Goal: Information Seeking & Learning: Understand process/instructions

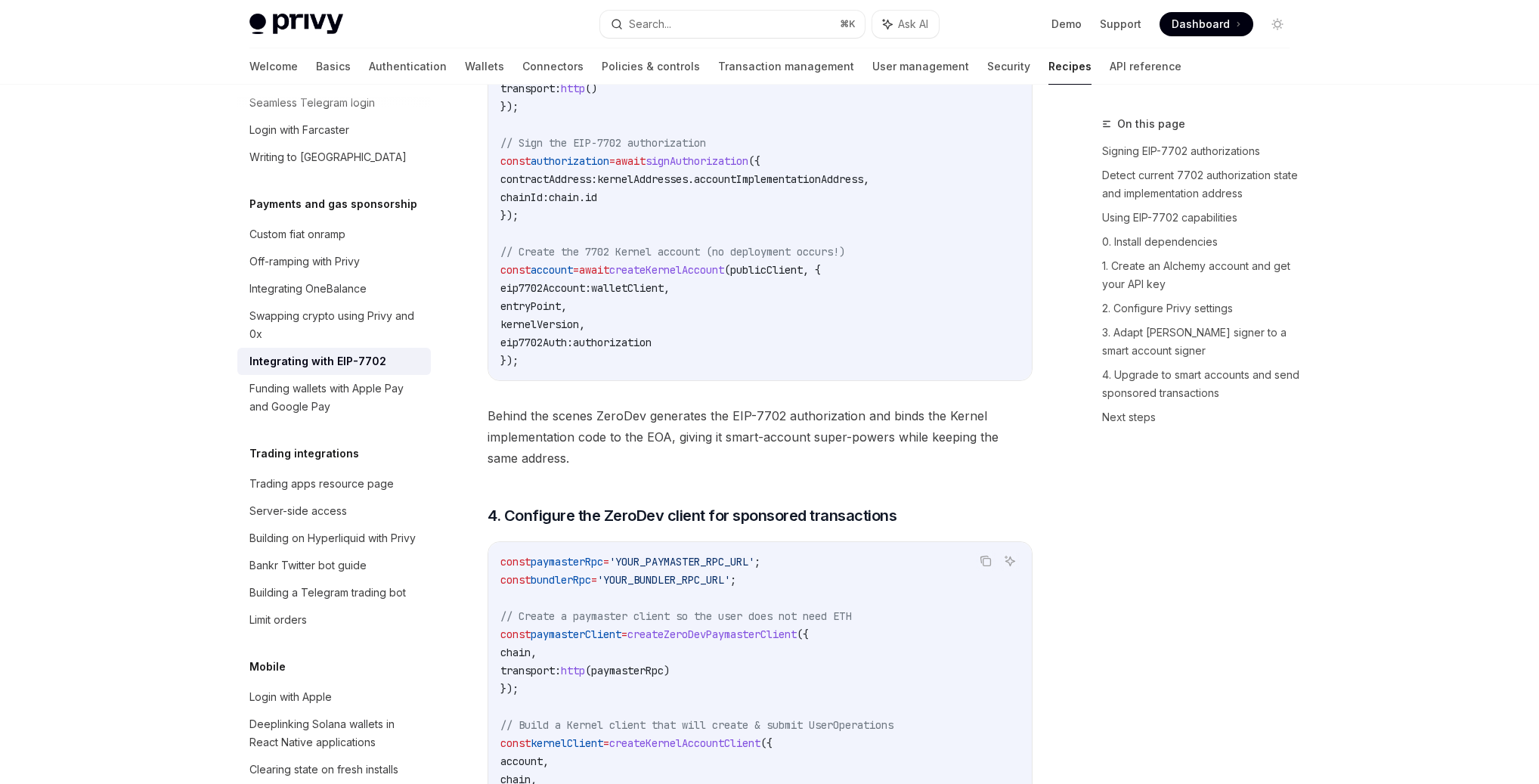
scroll to position [2642, 0]
click at [322, 370] on div "Integrating with EIP-7702" at bounding box center [317, 362] width 137 height 18
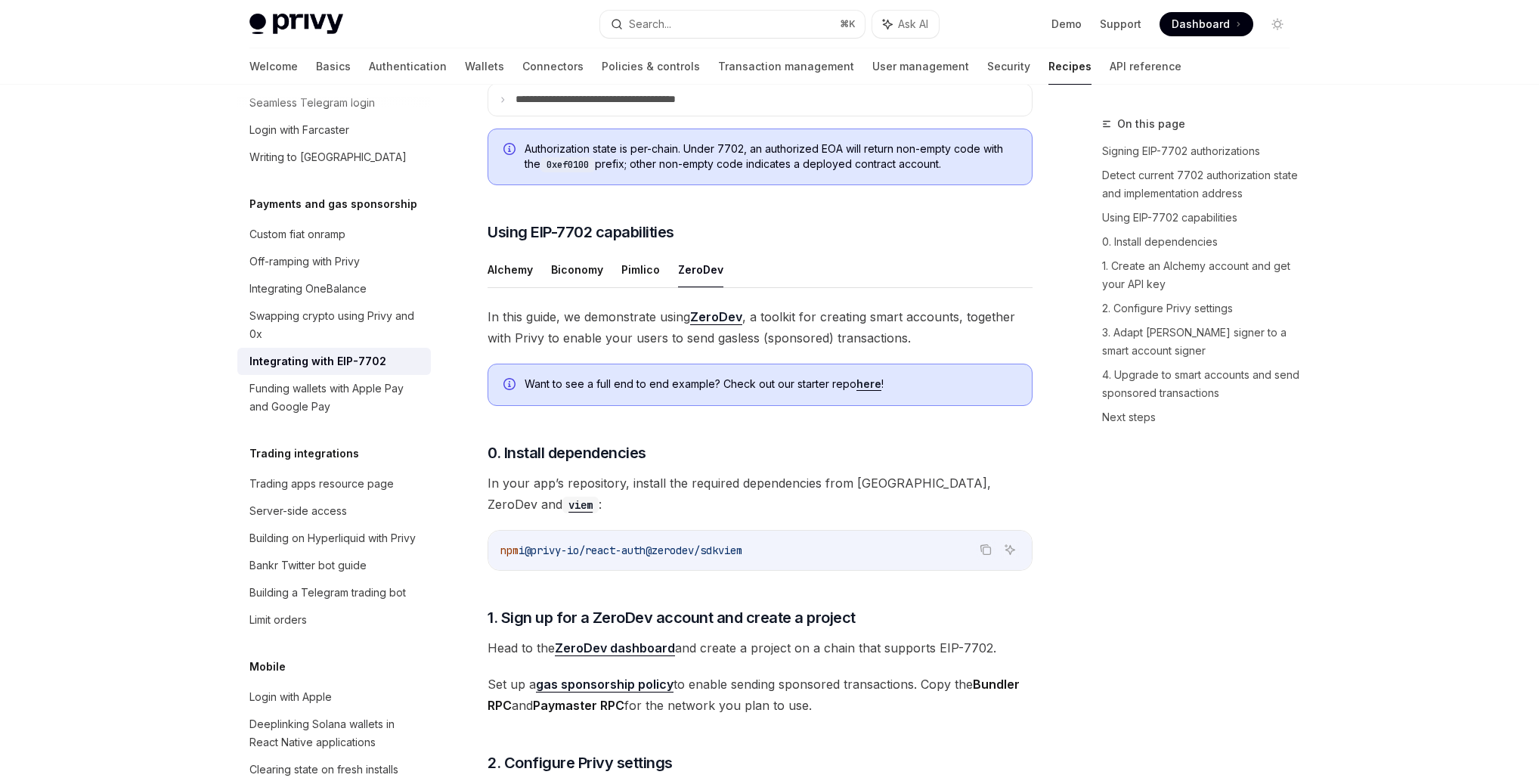
scroll to position [0, 0]
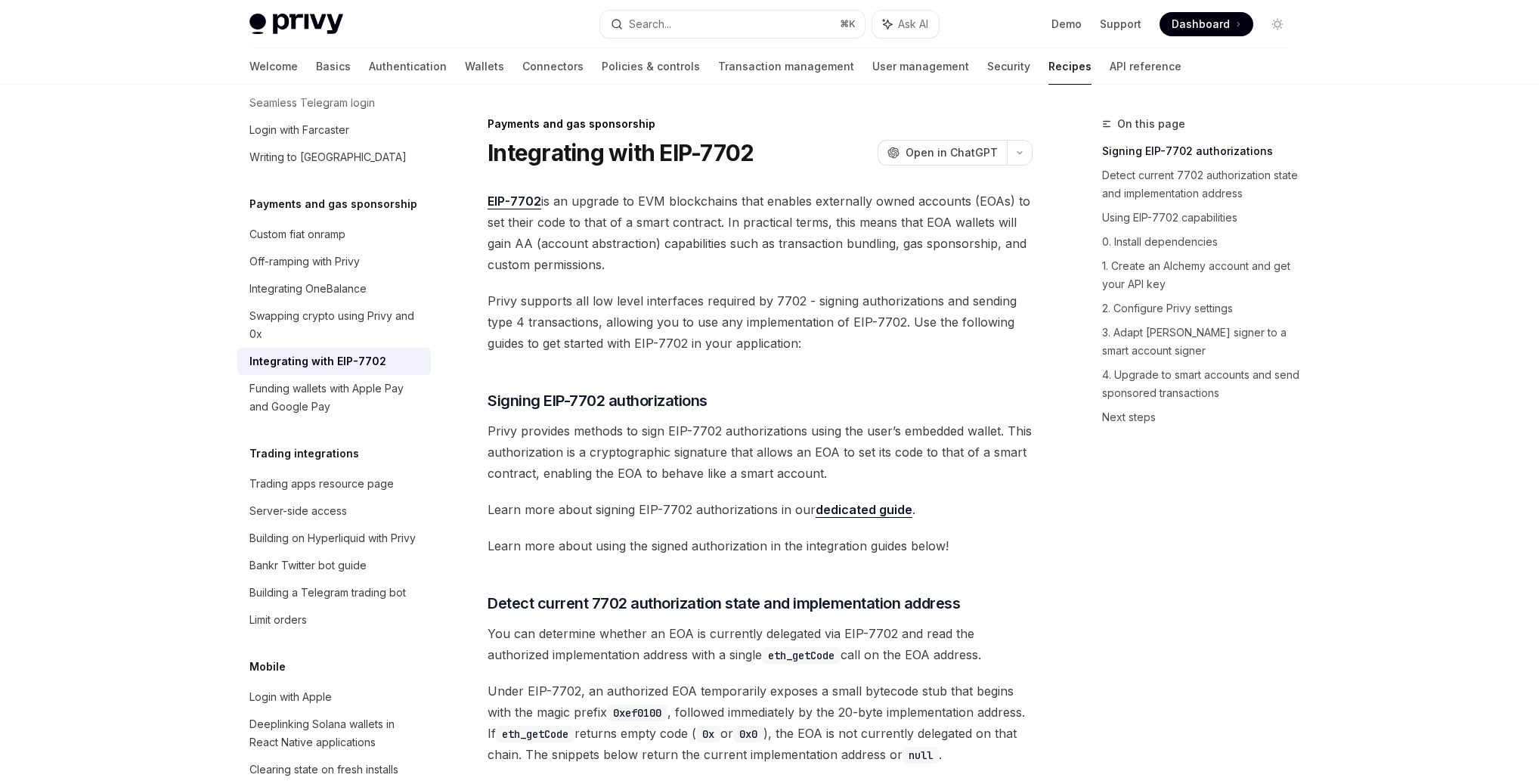
drag, startPoint x: 636, startPoint y: 186, endPoint x: 798, endPoint y: 566, distance: 413.1
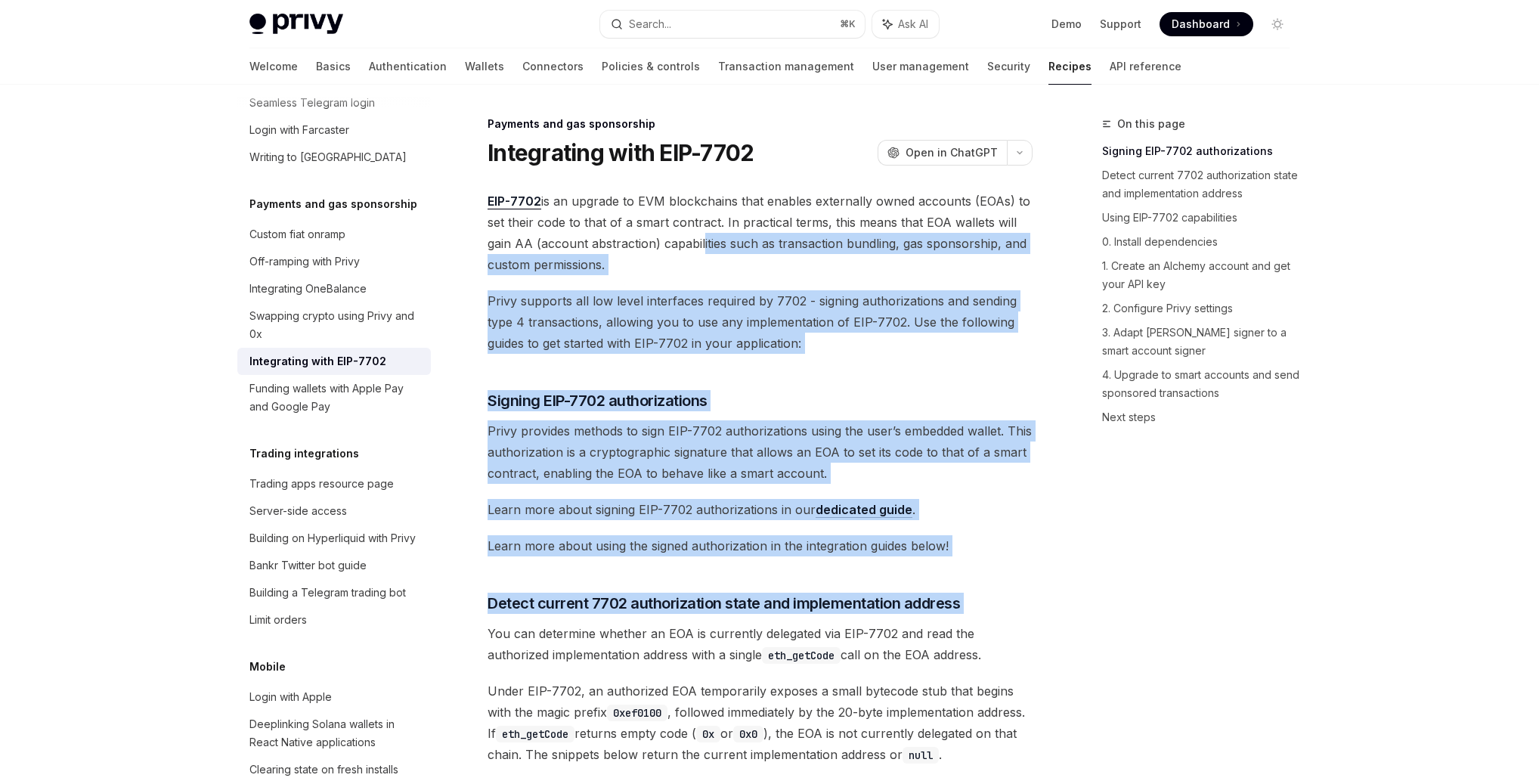
drag, startPoint x: 701, startPoint y: 247, endPoint x: 823, endPoint y: 623, distance: 395.3
click at [906, 392] on h3 "​ Signing EIP-7702 authorizations" at bounding box center [760, 400] width 545 height 21
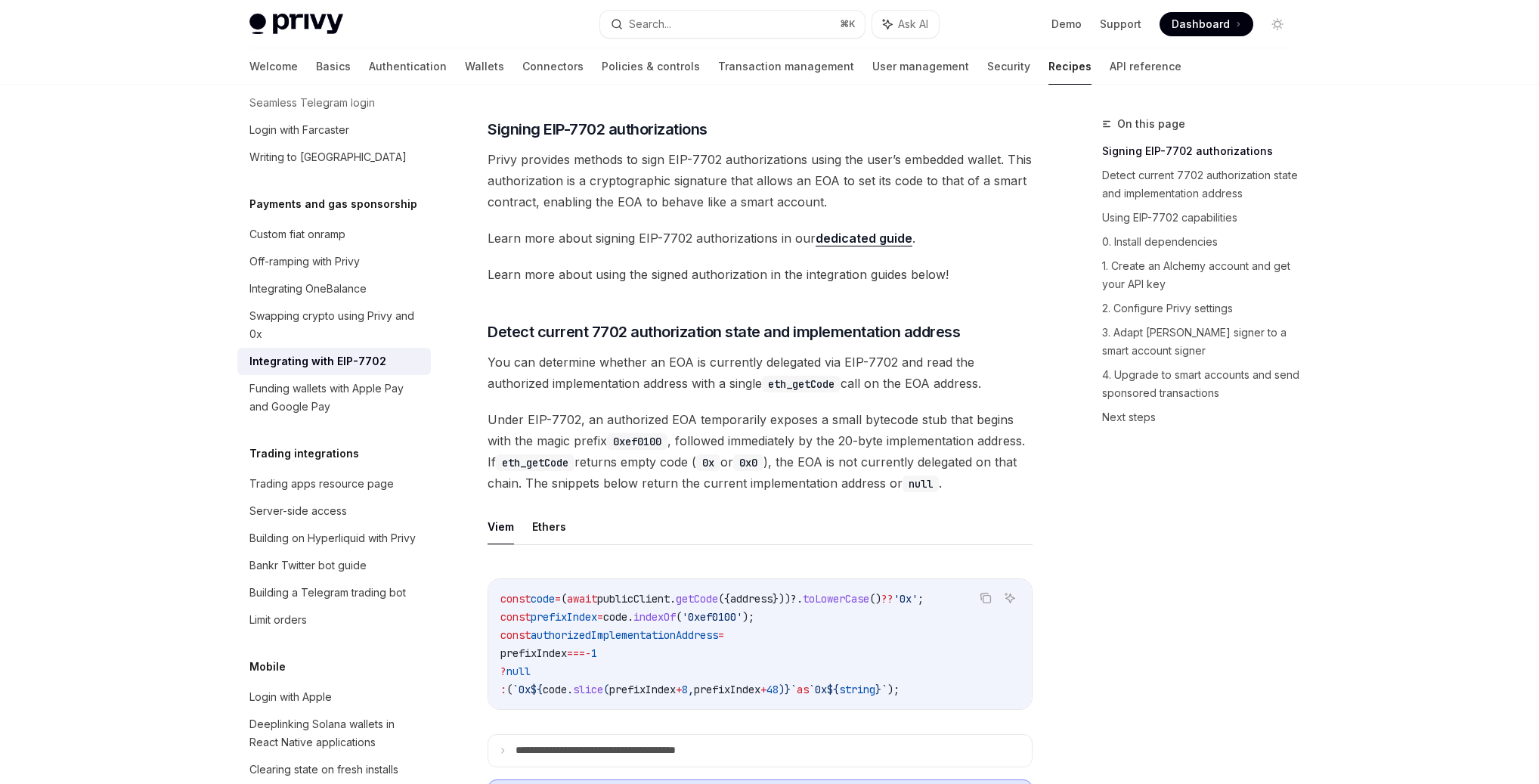
scroll to position [307, 0]
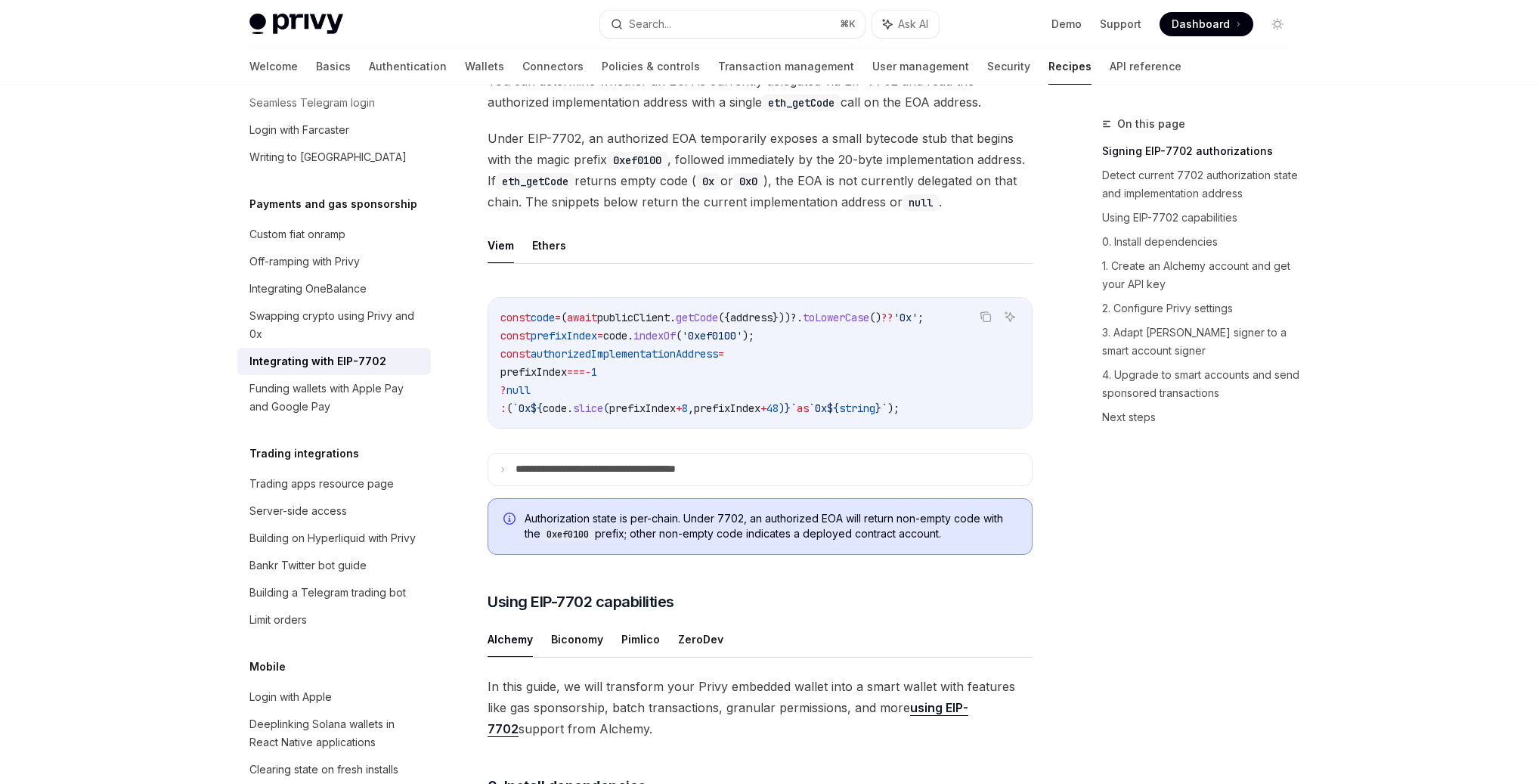
scroll to position [557, 0]
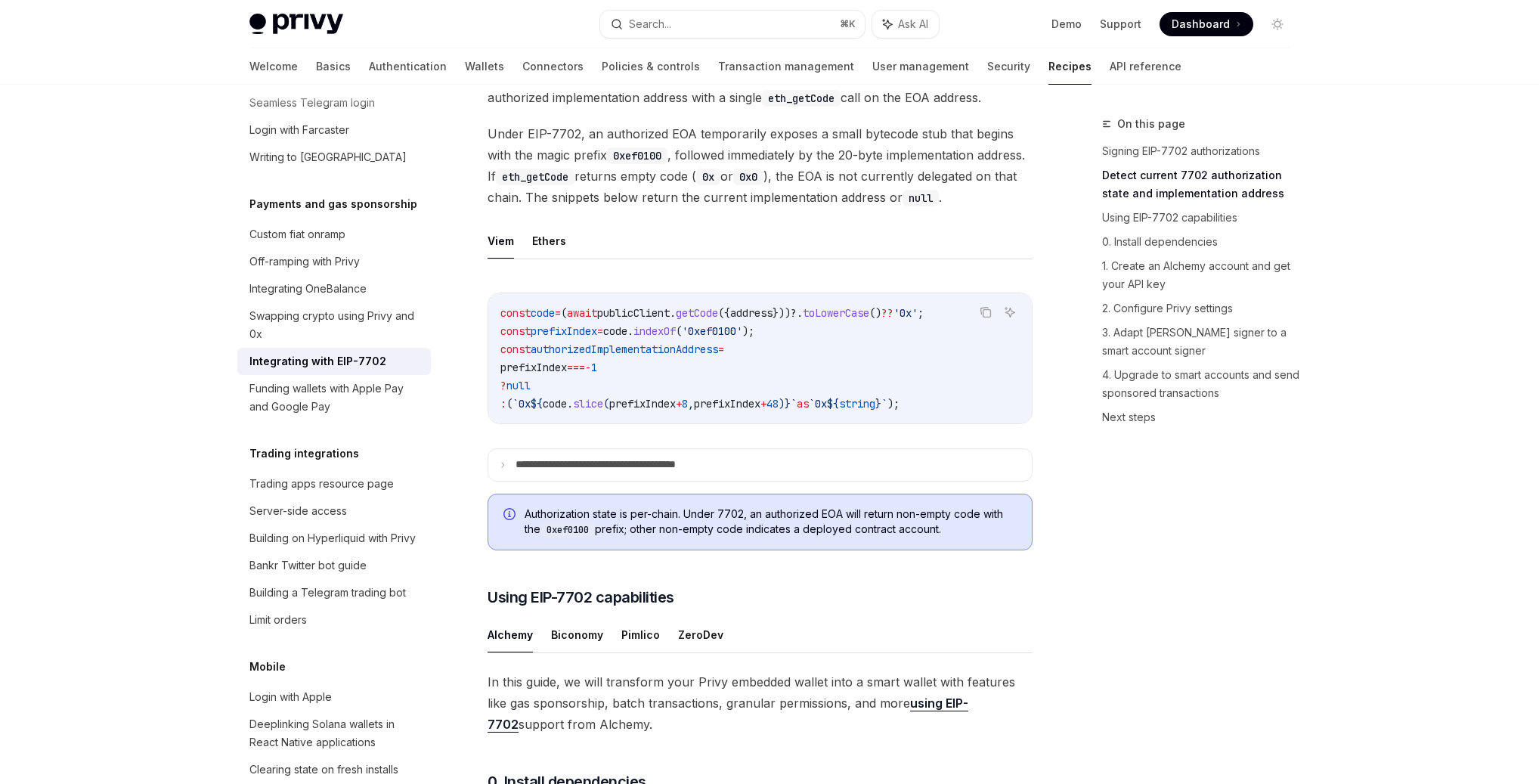
click at [671, 259] on ul "Viem Ethers" at bounding box center [760, 241] width 545 height 36
